Goal: Task Accomplishment & Management: Use online tool/utility

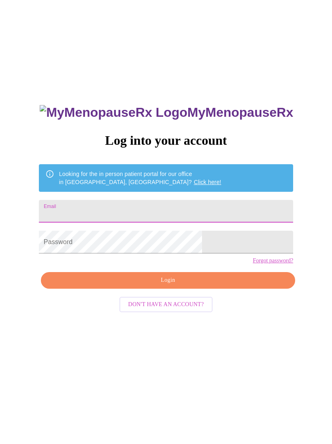
type input "[EMAIL_ADDRESS][DOMAIN_NAME]"
type input "looney3393@gmail.com"
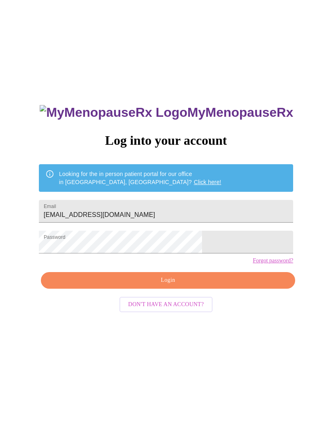
click at [182, 285] on span "Login" at bounding box center [168, 280] width 236 height 10
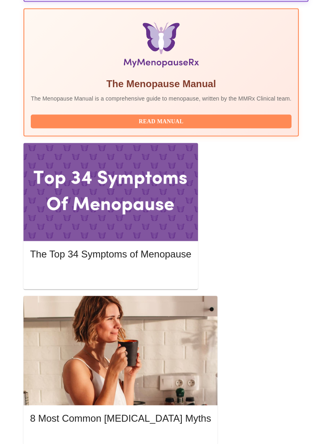
scroll to position [296, 0]
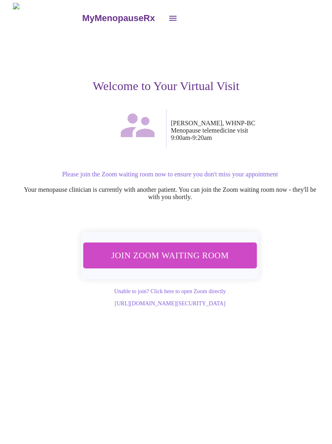
scroll to position [0, 0]
